Goal: Register for event/course

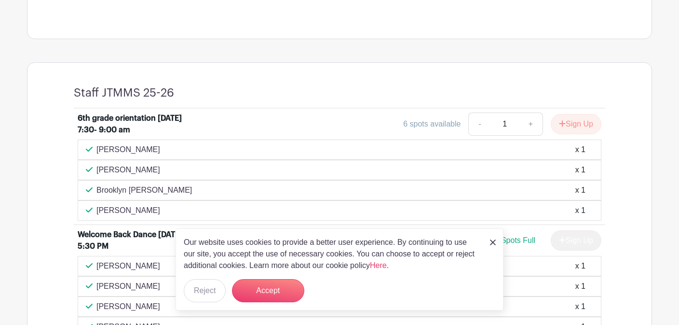
scroll to position [330, 0]
click at [266, 287] on button "Accept" at bounding box center [268, 290] width 72 height 23
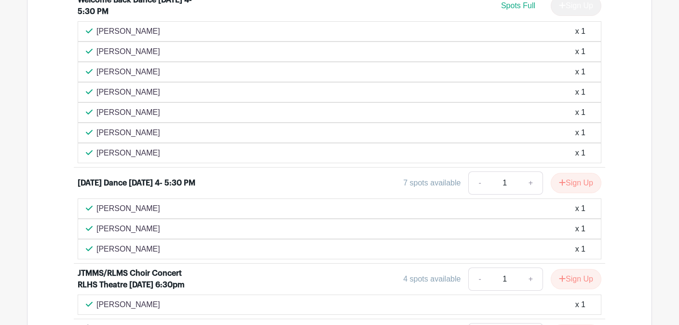
scroll to position [605, 0]
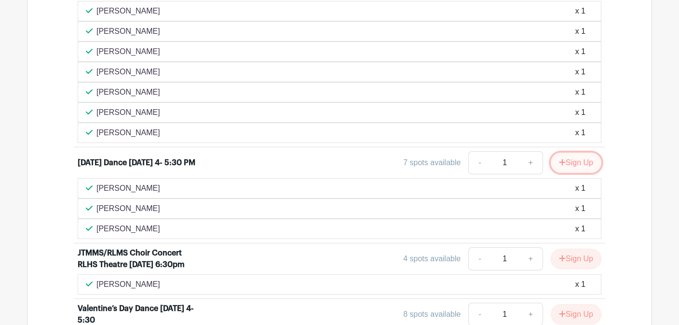
click at [566, 164] on button "Sign Up" at bounding box center [576, 162] width 51 height 20
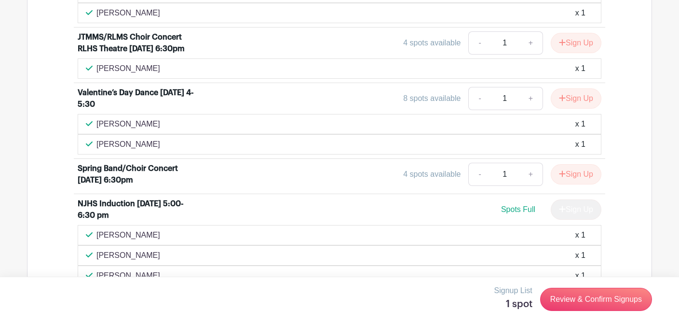
scroll to position [879, 0]
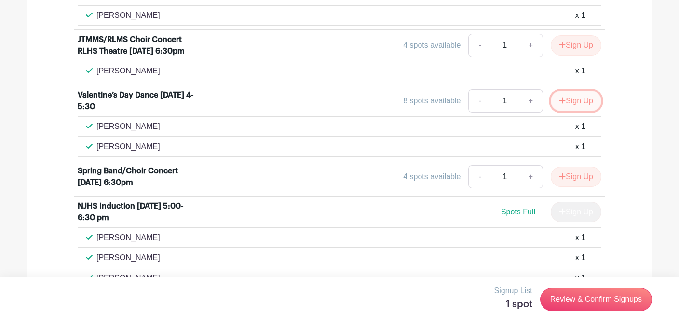
click at [566, 104] on button "Sign Up" at bounding box center [576, 101] width 51 height 20
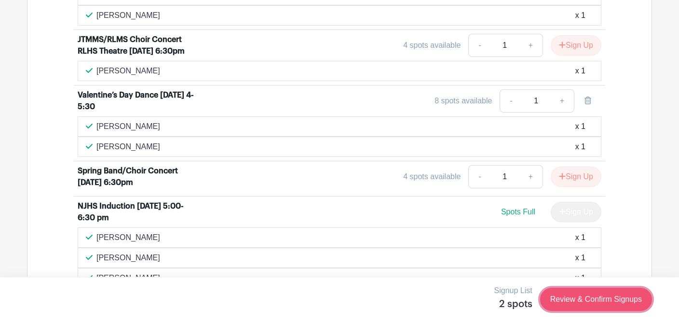
click at [557, 300] on link "Review & Confirm Signups" at bounding box center [596, 298] width 112 height 23
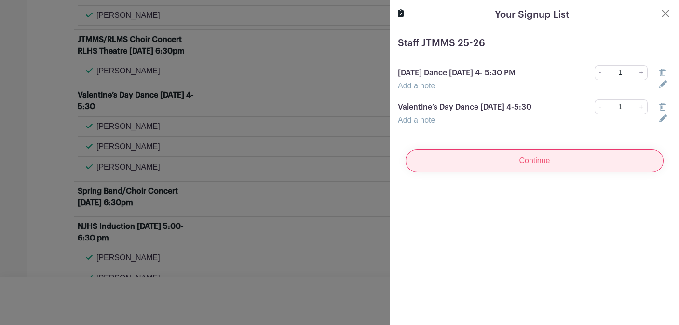
click at [531, 171] on input "Continue" at bounding box center [535, 160] width 258 height 23
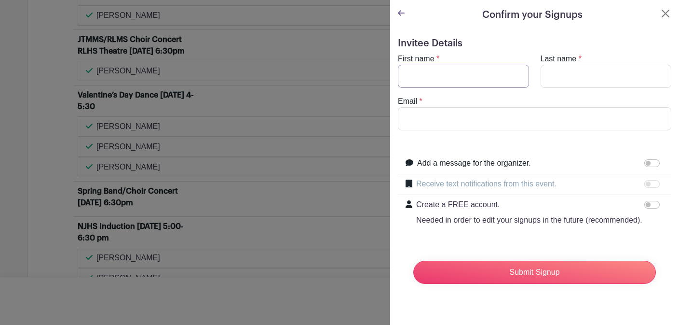
click at [500, 77] on input "First name" at bounding box center [463, 76] width 131 height 23
type input "[PERSON_NAME]"
click at [452, 120] on input "Email" at bounding box center [534, 118] width 273 height 23
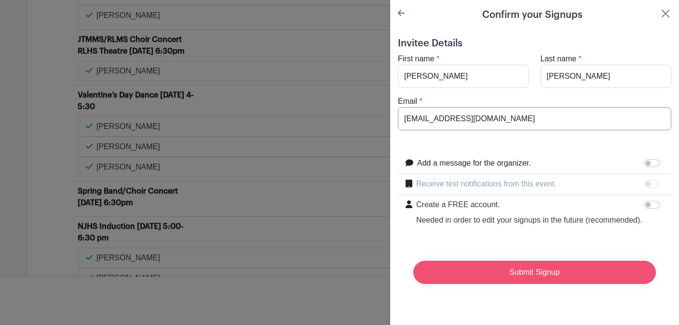
type input "[EMAIL_ADDRESS][DOMAIN_NAME]"
click at [483, 272] on input "Submit Signup" at bounding box center [534, 271] width 243 height 23
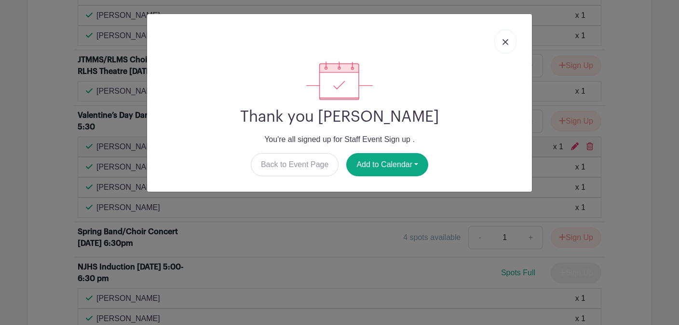
scroll to position [899, 0]
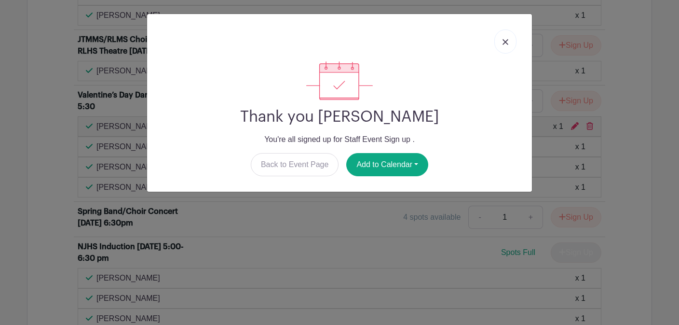
click at [507, 41] on img at bounding box center [506, 42] width 6 height 6
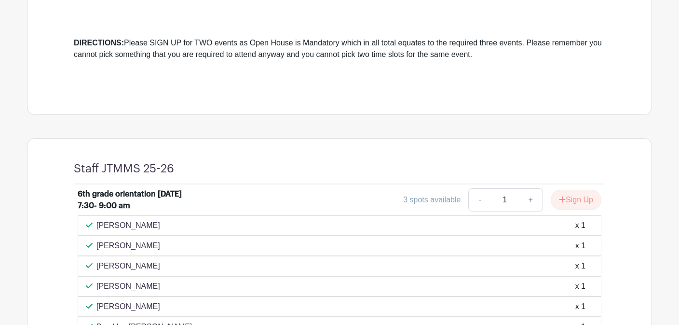
scroll to position [0, 0]
